Goal: Transaction & Acquisition: Book appointment/travel/reservation

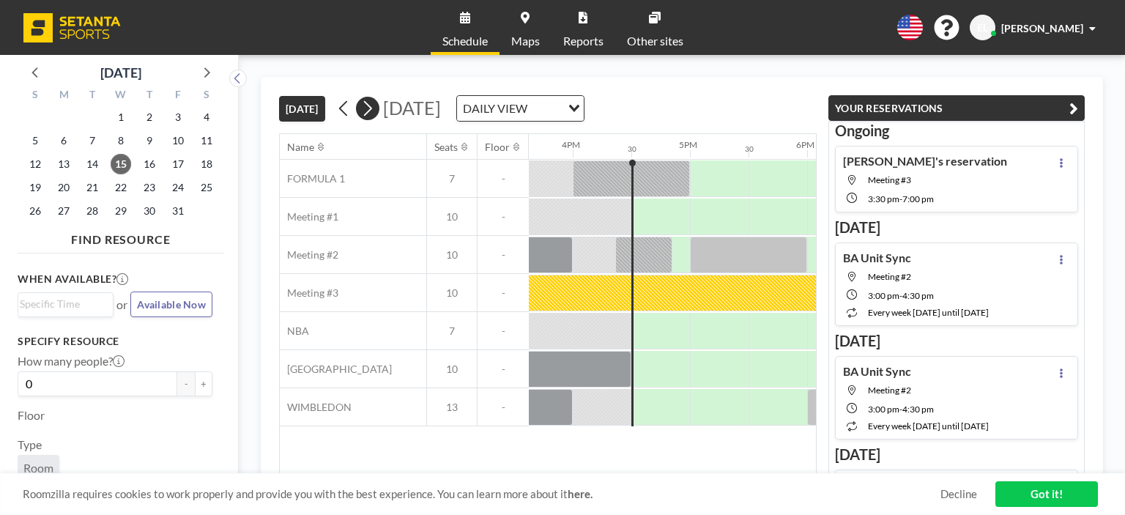
scroll to position [0, 1876]
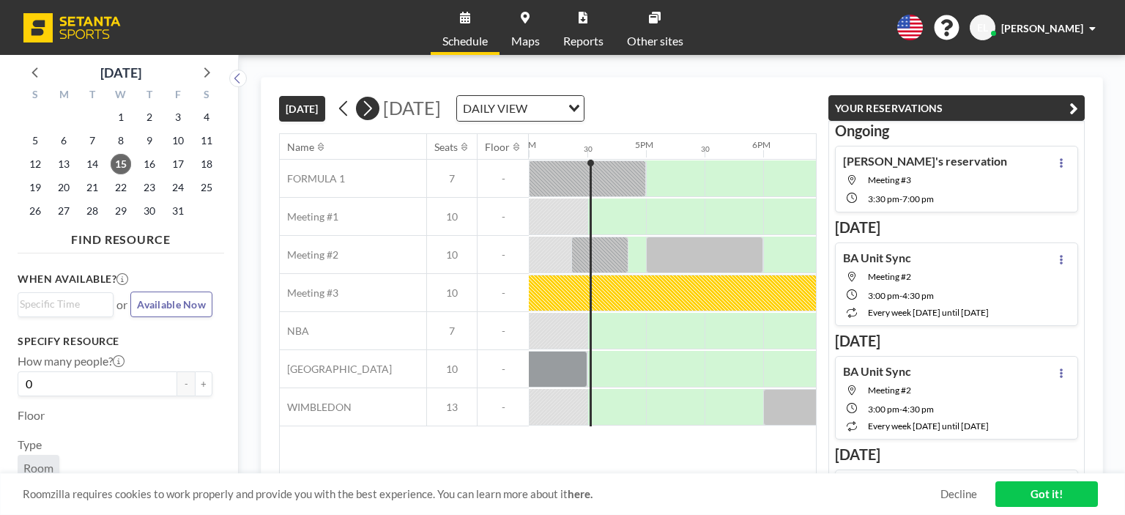
click at [372, 117] on icon at bounding box center [368, 108] width 14 height 22
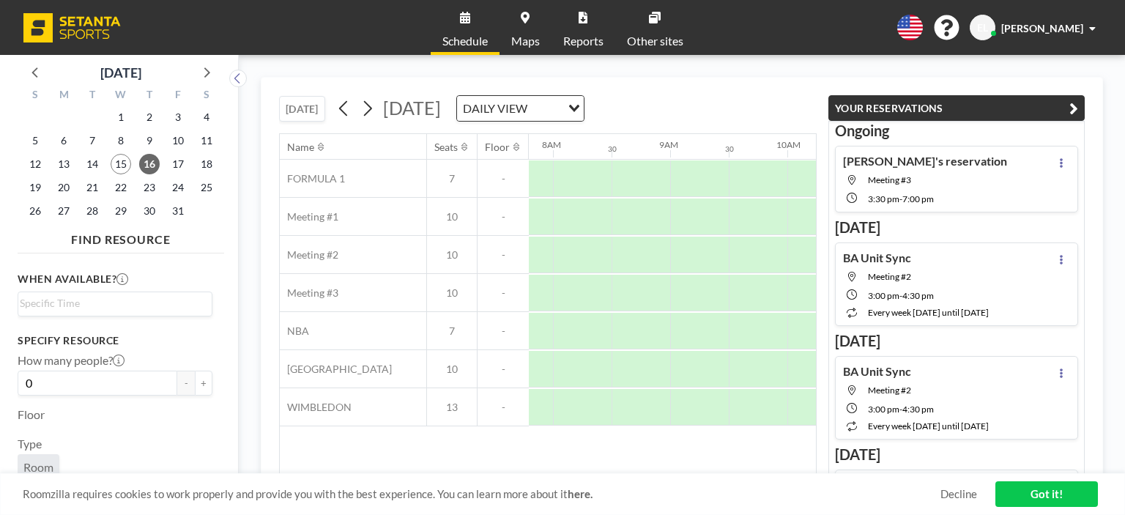
scroll to position [0, 938]
click at [1072, 110] on icon "button" at bounding box center [1074, 109] width 9 height 18
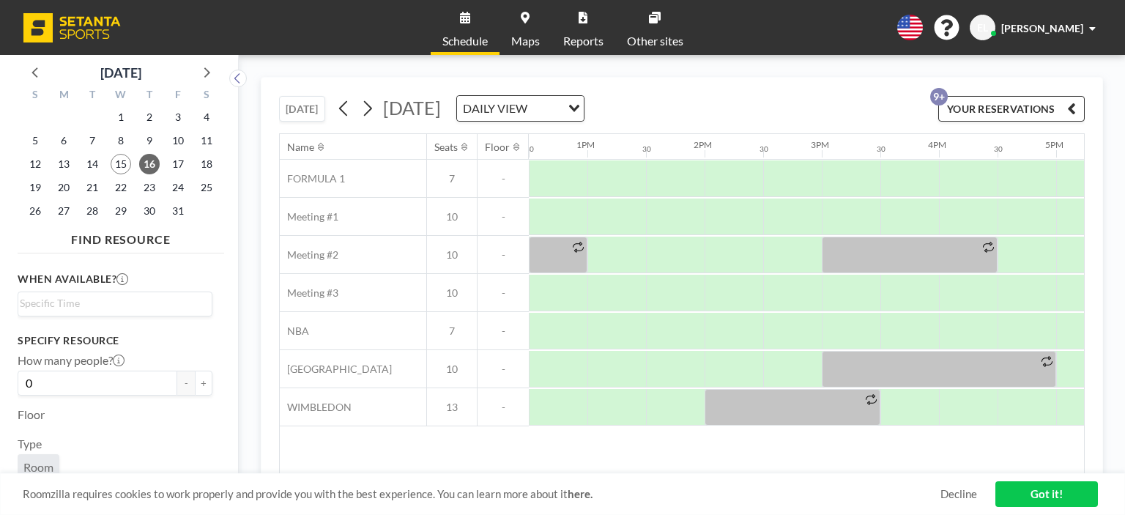
scroll to position [0, 1449]
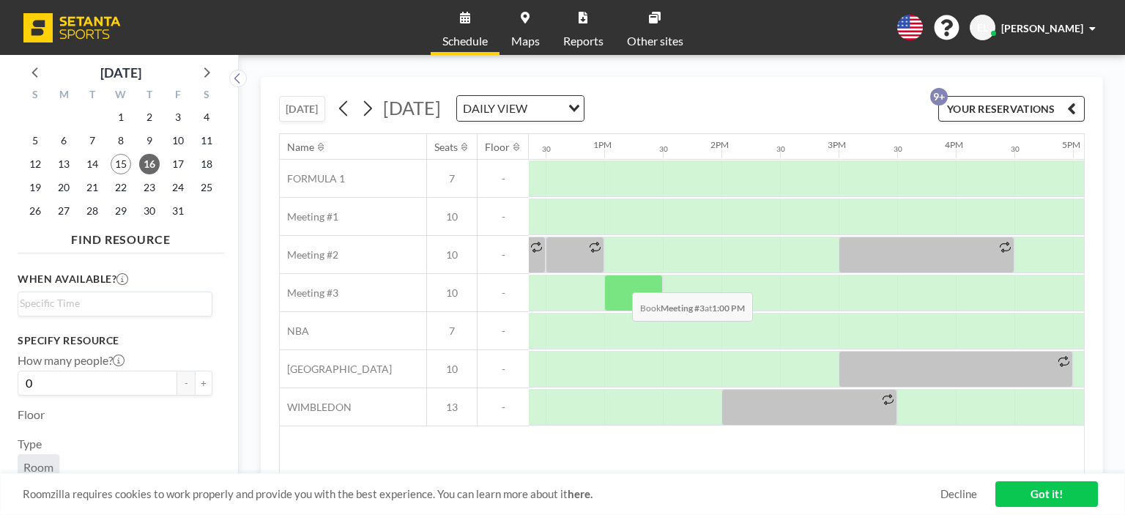
click at [621, 281] on div at bounding box center [634, 293] width 59 height 37
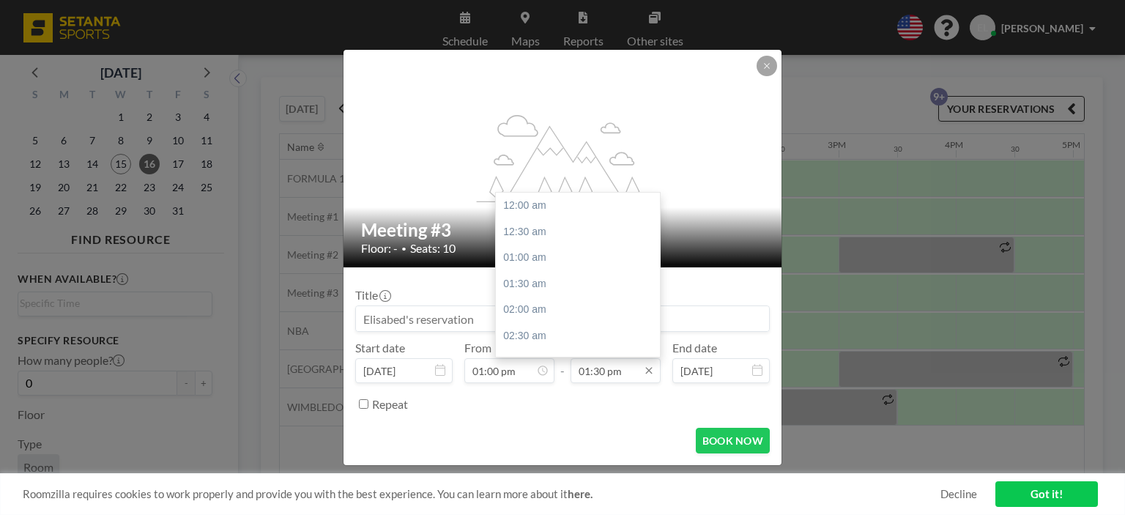
scroll to position [703, 0]
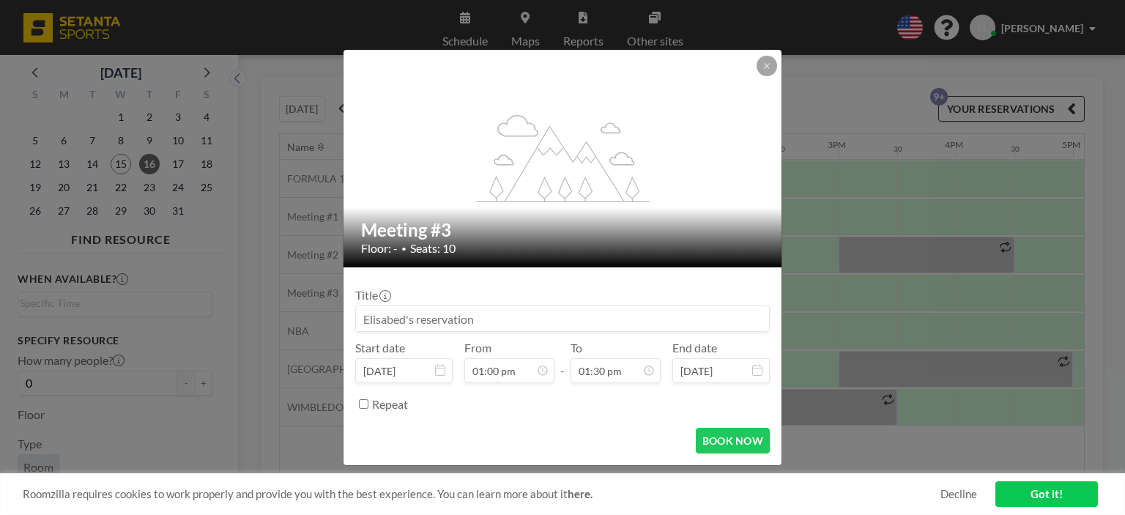
click at [906, 204] on div "flex-grow: 1.2; Meeting #3 Floor: - • Seats: 10 Title Start date [DATE] From 01…" at bounding box center [562, 257] width 1125 height 515
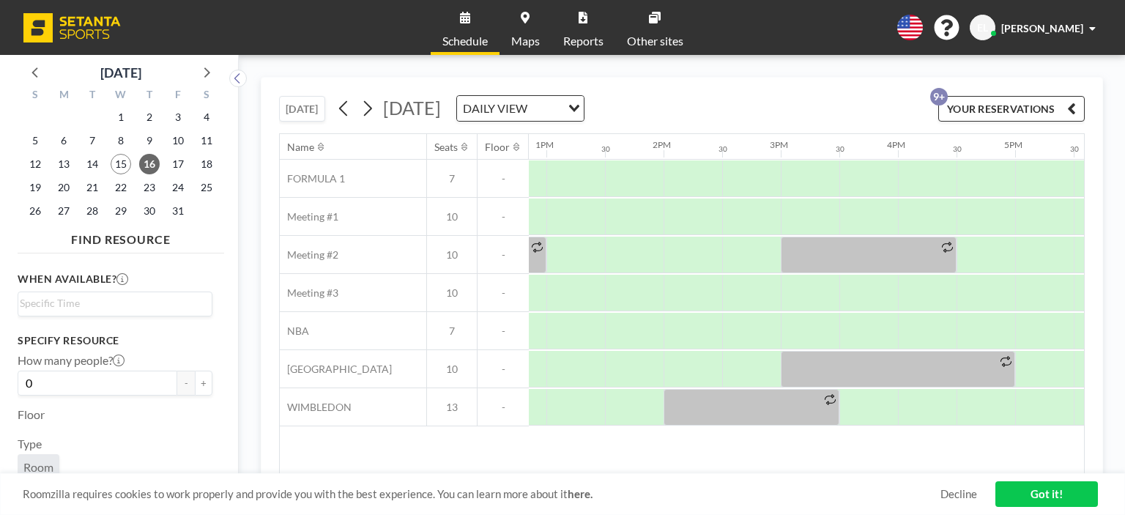
scroll to position [0, 1394]
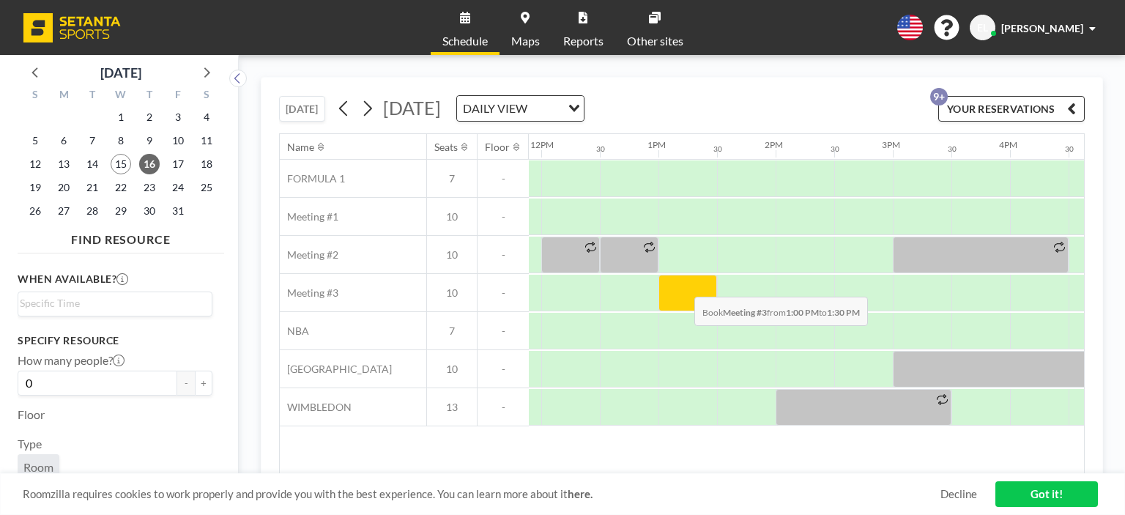
click at [683, 285] on div at bounding box center [688, 293] width 59 height 37
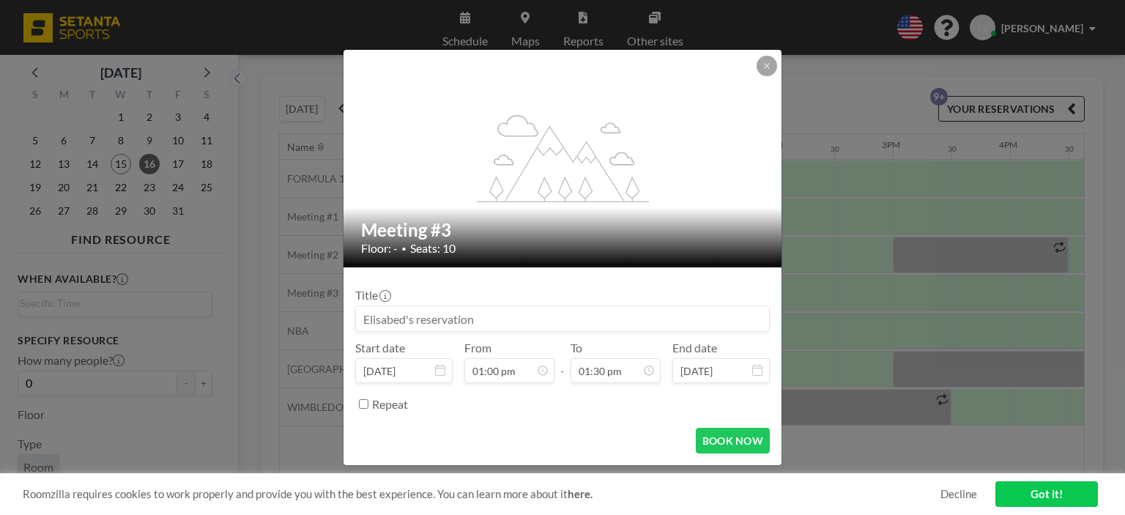
click at [613, 393] on div "Repeat" at bounding box center [571, 404] width 398 height 24
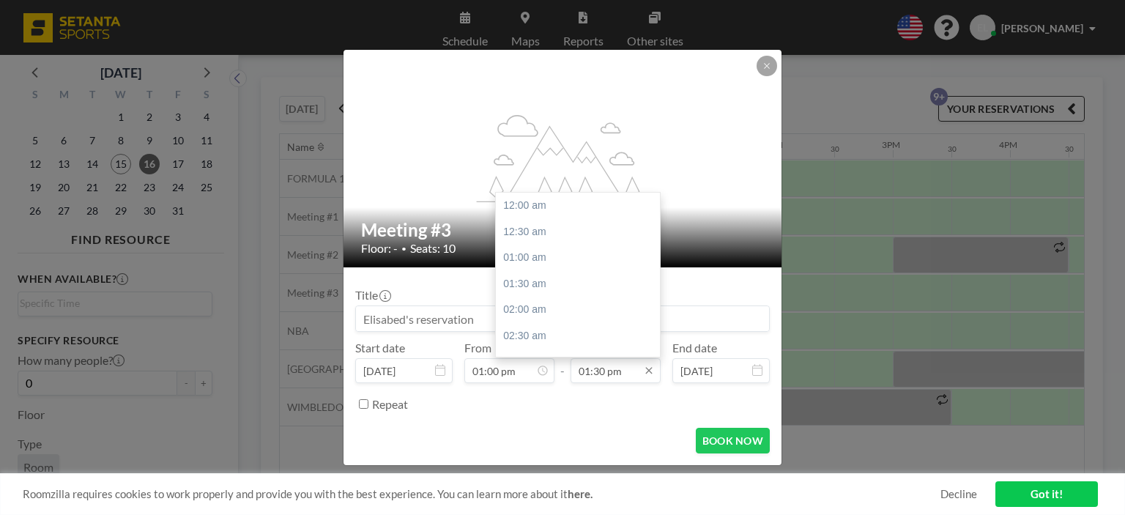
click at [611, 379] on input "01:30 pm" at bounding box center [616, 370] width 90 height 25
click at [526, 346] on div "07:00 pm" at bounding box center [581, 347] width 171 height 26
type input "07:00 pm"
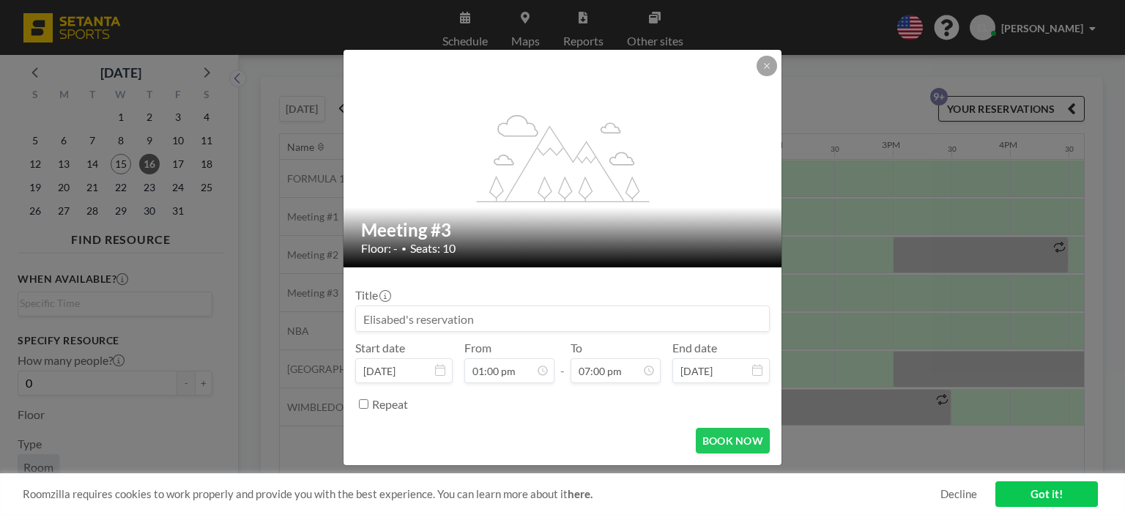
scroll to position [991, 0]
click at [717, 440] on button "BOOK NOW" at bounding box center [733, 441] width 74 height 26
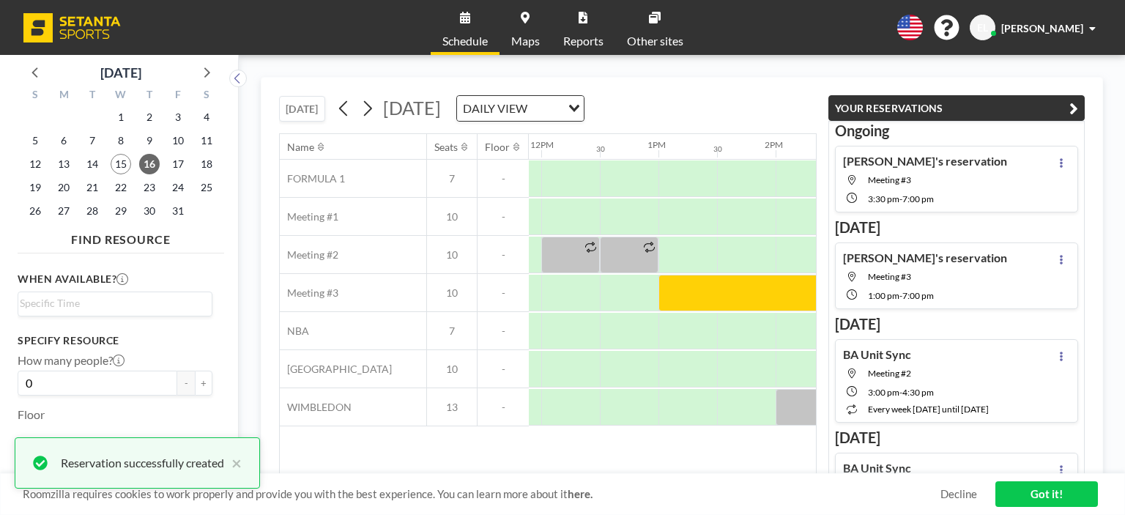
click at [1077, 103] on icon "button" at bounding box center [1074, 109] width 9 height 18
